Goal: Find contact information: Find contact information

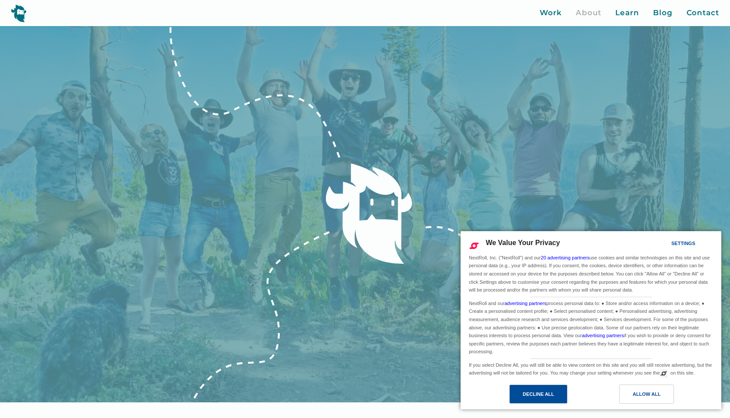
click at [562, 399] on div "Decline All" at bounding box center [538, 393] width 58 height 19
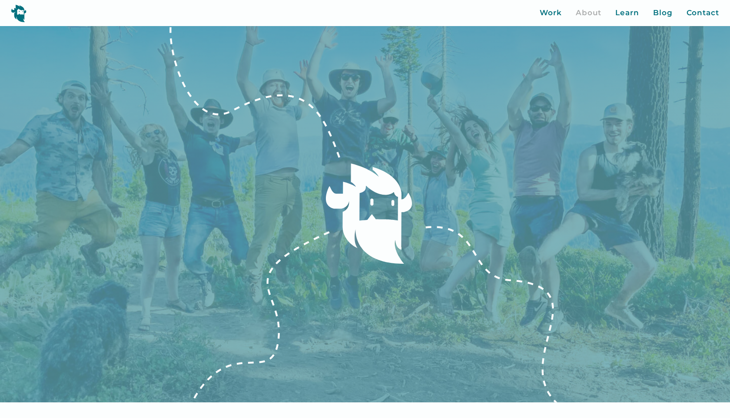
click at [586, 12] on div "About" at bounding box center [588, 12] width 26 height 11
click at [19, 12] on img at bounding box center [19, 13] width 16 height 18
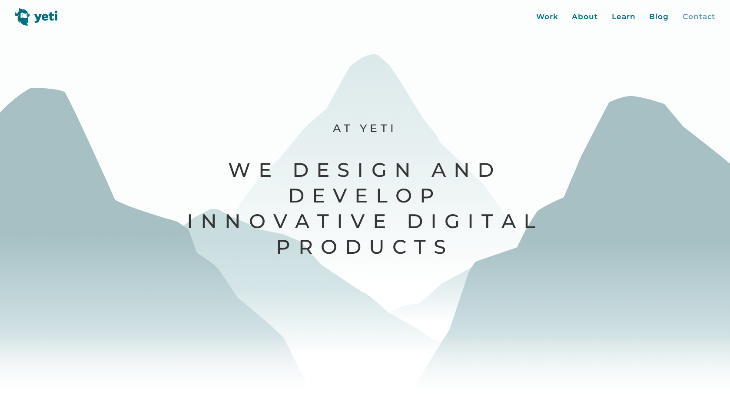
click at [708, 19] on div "Contact" at bounding box center [698, 16] width 33 height 11
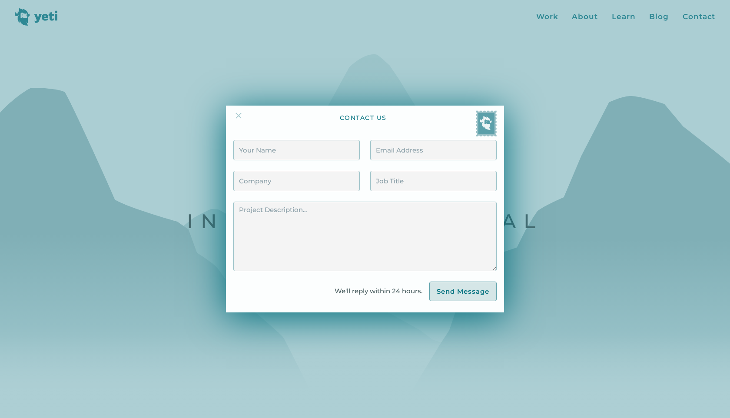
click at [233, 115] on img at bounding box center [238, 115] width 10 height 10
